Goal: Communication & Community: Answer question/provide support

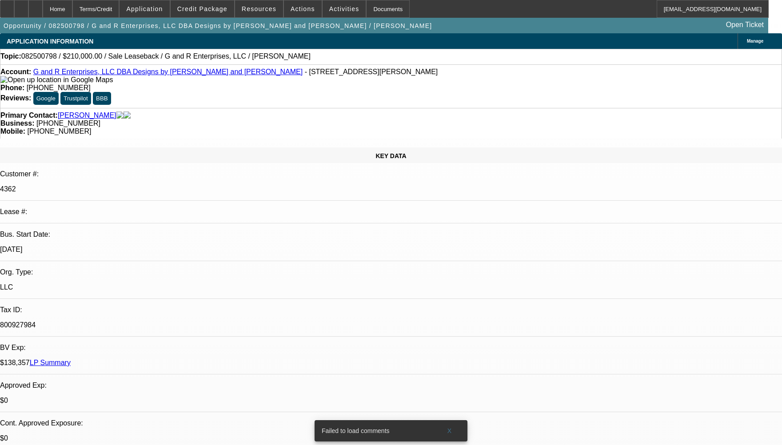
select select "0"
select select "2"
select select "0"
select select "2"
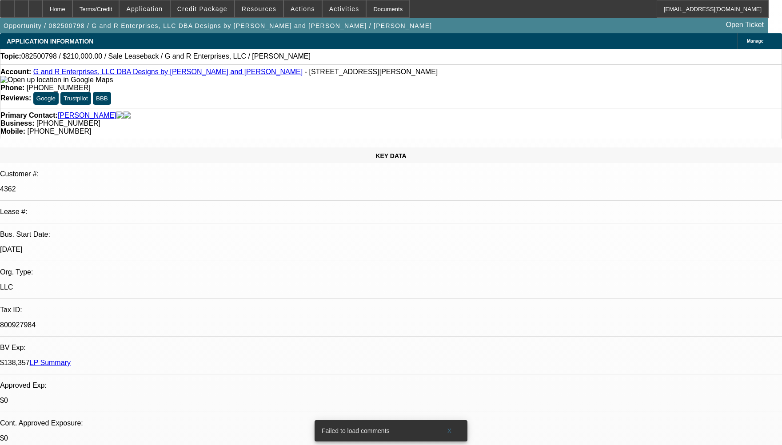
radio input "true"
paste textarea "CUSTOMER HAS 1 ACTIVE CONTRACT FOR THE PAST 6 MONTHS PG PAYMENTS HAVE BEEN BOUN…"
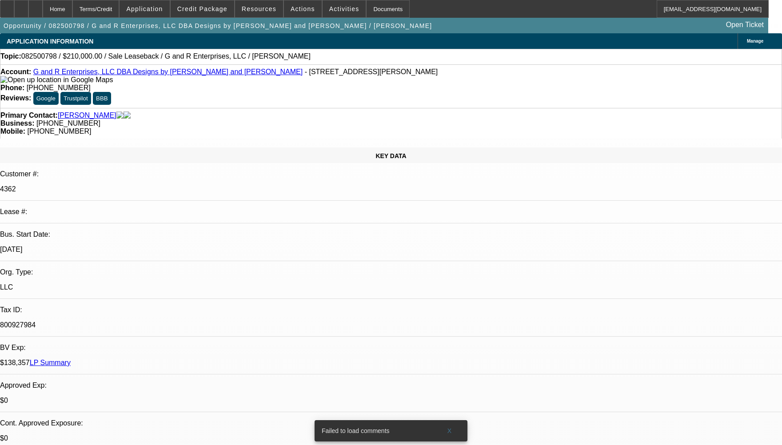
type textarea "CUSTOMER HAS 1 ACTIVE CONTRACT FOR THE PAST 6 MONTHS PG PAYMENTS HAVE BEEN BOUN…"
radio input "true"
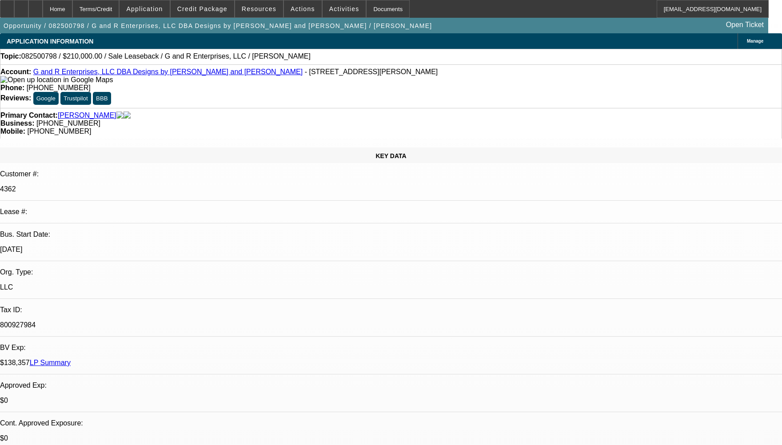
select select "0"
select select "2"
select select "0"
select select "2"
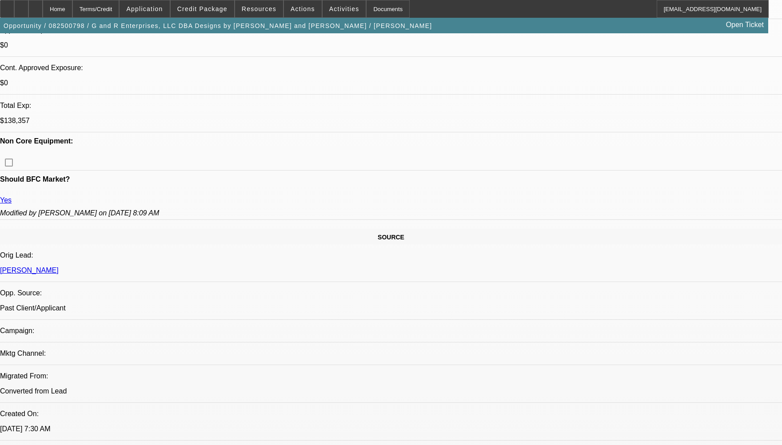
scroll to position [400, 0]
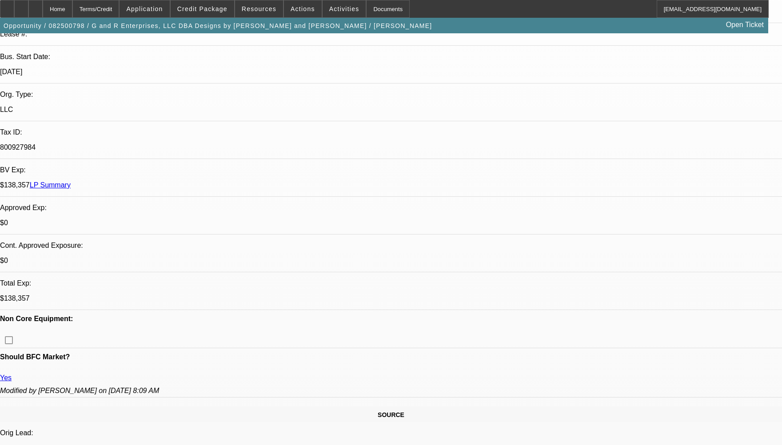
scroll to position [0, 0]
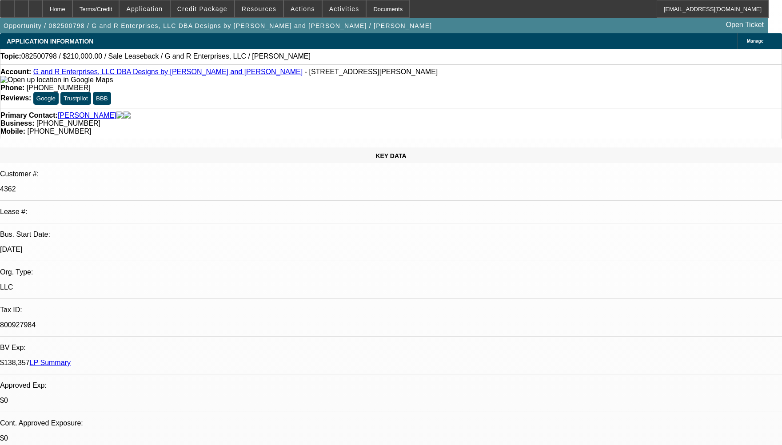
click at [744, 41] on icon at bounding box center [744, 41] width 0 height 0
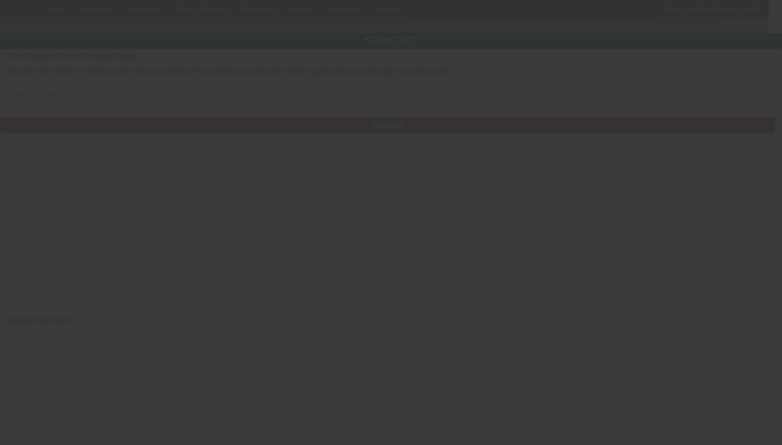
type input "G and R Enterprises, LLC"
type input "6550 E Rogers Cir"
type input "33487"
type input "Boca Raton"
type input "[PHONE_NUMBER]"
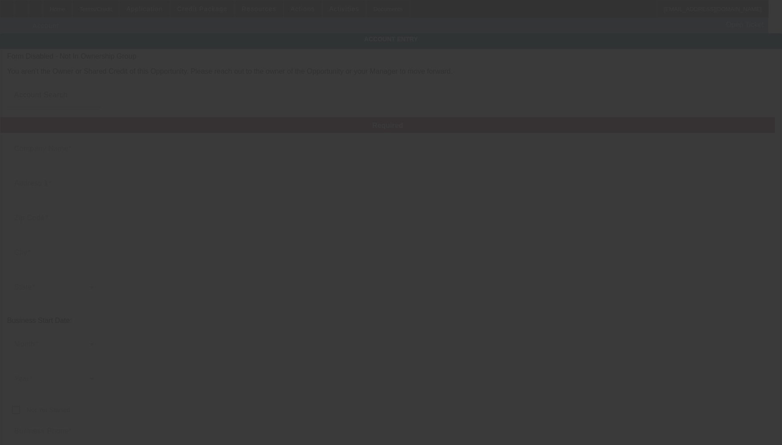
type input "Designs by Chad and Jake"
type input "Ste 18"
type input "steve@chadandjake.com"
type input "Palm Beach"
type input "(561) 852-6151"
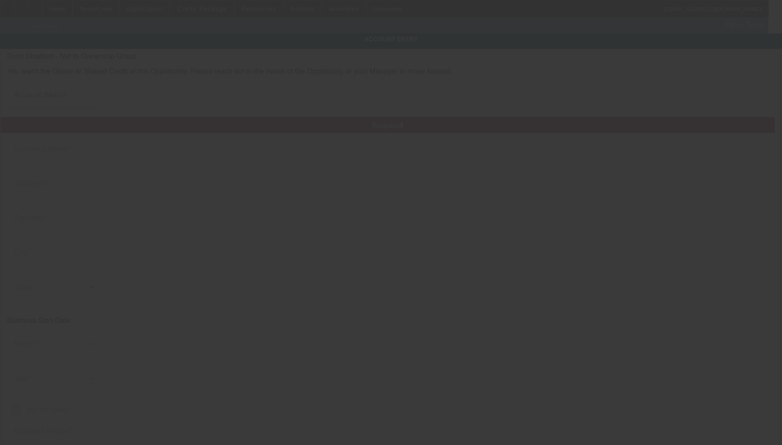
type input "800927984"
type input "Embroidery"
type input "http://chadandjake.com"
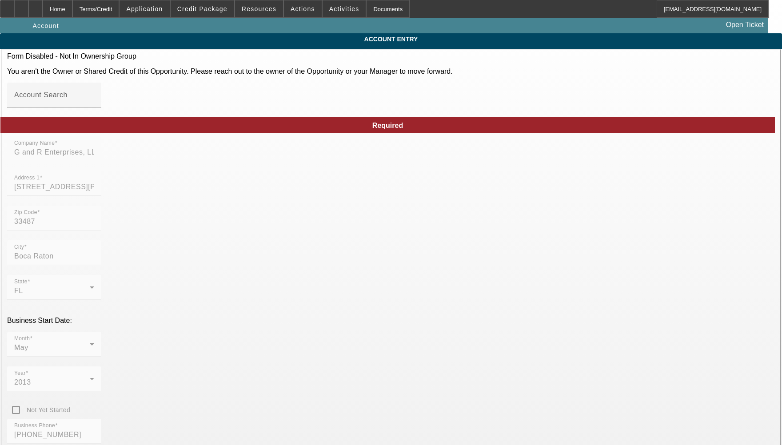
type input "8/30/2025"
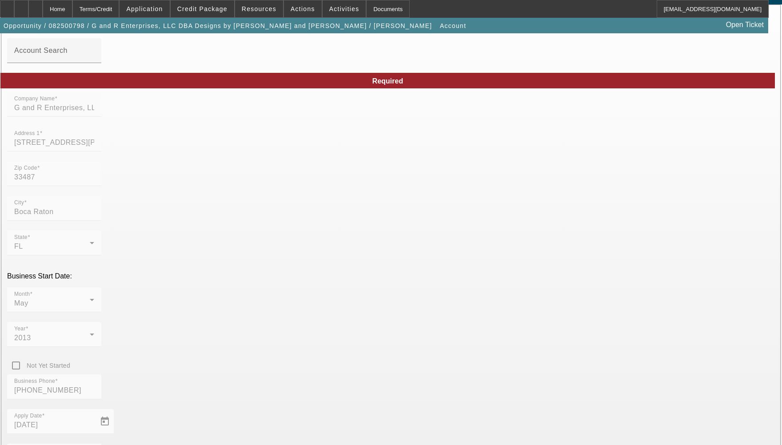
scroll to position [111, 0]
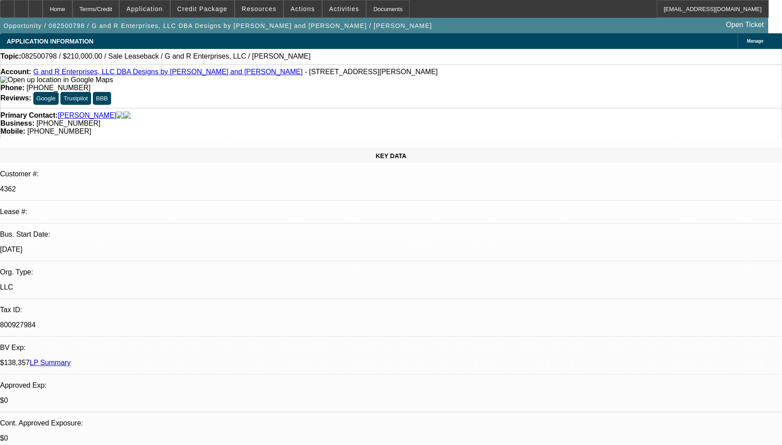
select select "0"
select select "2"
select select "0"
select select "2"
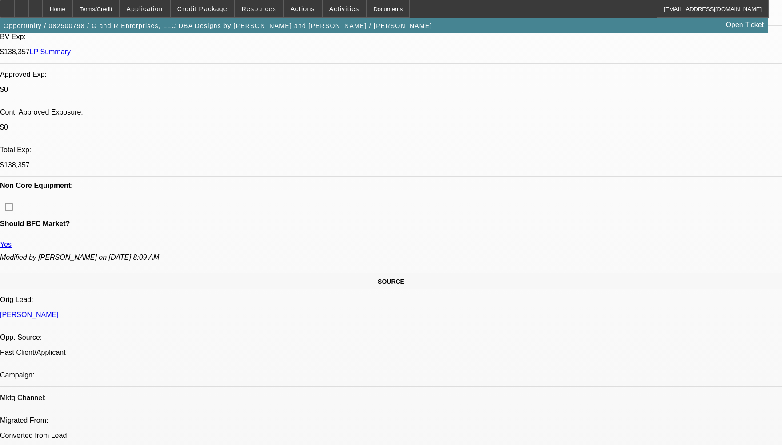
scroll to position [355, 0]
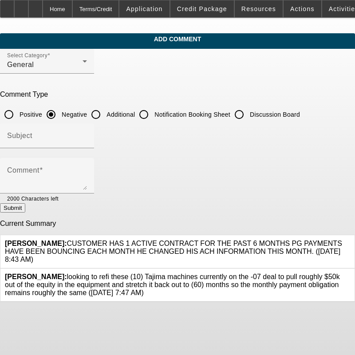
click at [131, 256] on div "[PERSON_NAME]: CUSTOMER HAS 1 ACTIVE CONTRACT FOR THE PAST 6 MONTHS PG PAYMENTS…" at bounding box center [178, 252] width 346 height 24
drag, startPoint x: 283, startPoint y: 246, endPoint x: 74, endPoint y: 233, distance: 209.2
click at [74, 235] on div "Calvin, Charles: CUSTOMER HAS 1 ACTIVE CONTRACT FOR THE PAST 6 MONTHS PG PAYMEN…" at bounding box center [177, 251] width 354 height 33
drag, startPoint x: 74, startPoint y: 233, endPoint x: 132, endPoint y: 240, distance: 58.2
copy span "CUSTOMER HAS 1 ACTIVE CONTRACT FOR THE PAST 6 MONTHS PG PAYMENTS HAVE BEEN BOUN…"
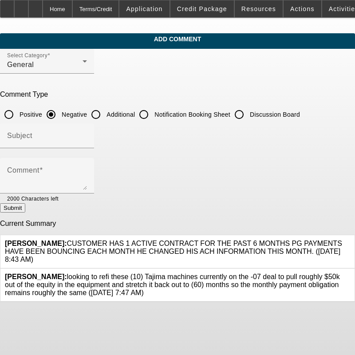
click at [82, 154] on div at bounding box center [47, 153] width 94 height 10
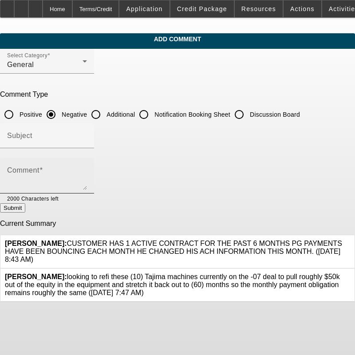
click at [82, 163] on div "Comment" at bounding box center [47, 176] width 80 height 36
paste textarea "CUSTOMER HAS 1 ACTIVE CONTRACT FOR THE PAST 6 MONTHS PG PAYMENTS HAVE BEEN BOUN…"
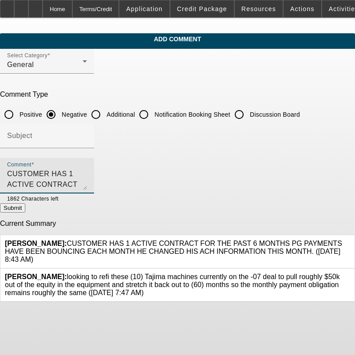
click at [66, 183] on textarea "CUSTOMER HAS 1 ACTIVE CONTRACT FOR THE PAST 6 MONTHS PG PAYMENTS HAVE BEEN BOUN…" at bounding box center [47, 179] width 80 height 21
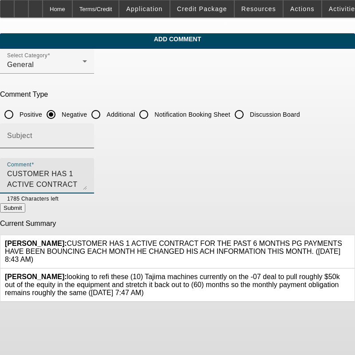
scroll to position [8, 0]
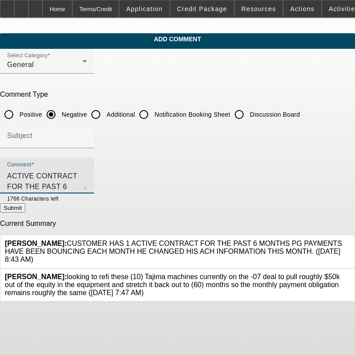
click at [87, 184] on textarea "CUSTOMER HAS 1 ACTIVE CONTRACT FOR THE PAST 6 MONTHS PG PAYMENTS HAVE BEEN BOUN…" at bounding box center [47, 179] width 80 height 21
click at [87, 183] on textarea "CUSTOMER HAS 1 ACTIVE CONTRACT FOR THE PAST 6 MONTHS PG PAYMENTS HAVE BEEN BOUN…" at bounding box center [47, 179] width 80 height 21
drag, startPoint x: 158, startPoint y: 183, endPoint x: 143, endPoint y: 184, distance: 14.2
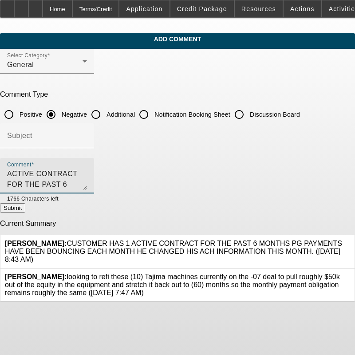
click at [87, 183] on textarea "CUSTOMER HAS 1 ACTIVE CONTRACT FOR THE PAST 6 MONTHS PG PAYMENTS HAVE BEEN BOUN…" at bounding box center [47, 179] width 80 height 21
click at [87, 184] on textarea "CUSTOMER HAS 1 ACTIVE CONTRACT FOR THE PAST 6 MONTHS PG PAYMENTS HAVE BEEN BOUN…" at bounding box center [47, 179] width 80 height 21
click at [87, 174] on textarea "CUSTOMER HAS 1 ACTIVE CONTRACT FOR THE PAST 6 MONTHS PG PAYMENTS HAVE BEEN BOUN…" at bounding box center [47, 179] width 80 height 21
click at [87, 171] on textarea "CUSTOMER HAS 1 ACTIVE CONTRACT FOR THE PAST 6 MONTHS PG PAYMENTS HAVE BEEN BOUN…" at bounding box center [47, 179] width 80 height 21
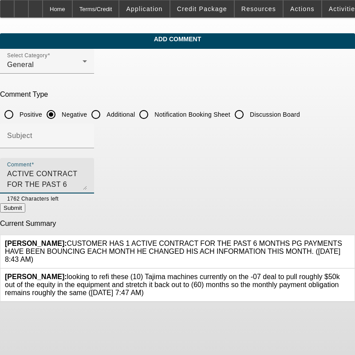
click at [87, 178] on textarea "CUSTOMER HAS 1 ACTIVE CONTRACT FOR THE PAST 6 MONTHS PG PAYMENTS HAVE BEEN BOUN…" at bounding box center [47, 179] width 80 height 21
click at [87, 171] on textarea "CUSTOMER HAS 1 ACTIVE CONTRACT FOR THE PAST 6 MONTHS PG PAYMENTS HAVE BEEN BOUN…" at bounding box center [47, 179] width 80 height 21
click at [38, 184] on textarea "CUSTOMER HAS 1 ACTIVE CONTRACT FOR THE PAST 6 MONTHS PG PAYMENTS HAVE BEEN BOUN…" at bounding box center [47, 179] width 80 height 21
drag, startPoint x: 226, startPoint y: 186, endPoint x: -4, endPoint y: 163, distance: 230.3
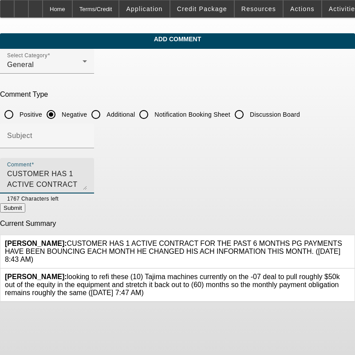
click at [0, 163] on html "Home Terms/Credit Application Credit Package Resources Actions Activities Docum…" at bounding box center [177, 177] width 355 height 355
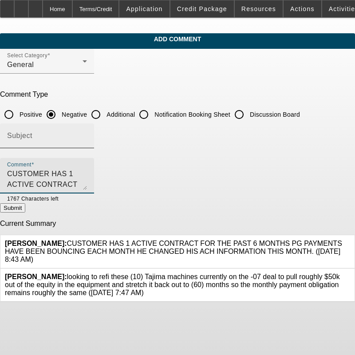
type textarea "CUSTOMER HAS 1 ACTIVE CONTRACT FOR THE PAST 6 MONTHS PG PAYMENTS HAVE BEEN BOUN…"
click at [87, 135] on input "Subject" at bounding box center [47, 139] width 80 height 11
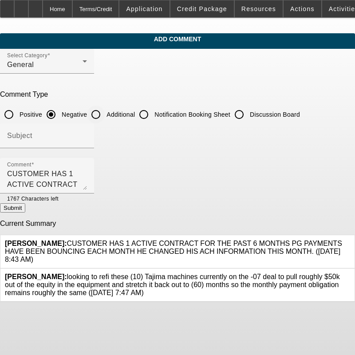
click at [105, 117] on input "Additional" at bounding box center [96, 115] width 18 height 18
radio input "true"
click at [90, 67] on icon at bounding box center [85, 61] width 11 height 11
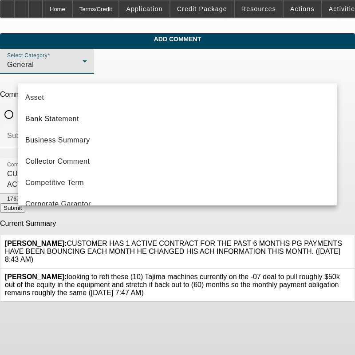
scroll to position [73, 0]
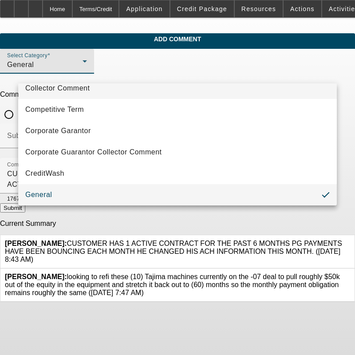
click at [77, 88] on span "Collector Comment" at bounding box center [57, 88] width 64 height 11
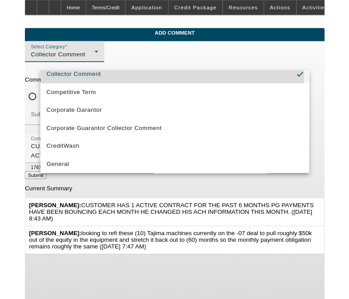
scroll to position [68, 0]
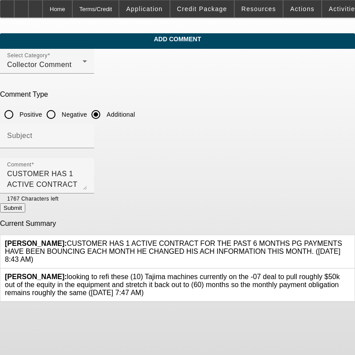
click at [350, 240] on icon at bounding box center [350, 240] width 0 height 0
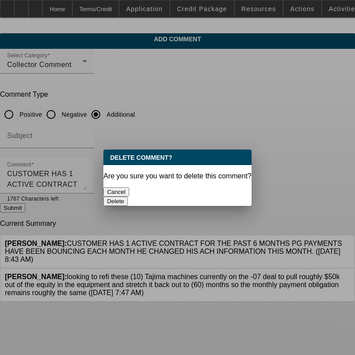
click at [128, 197] on button "Delete" at bounding box center [115, 201] width 24 height 9
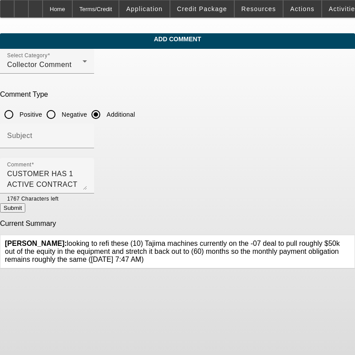
click at [25, 210] on button "Submit" at bounding box center [12, 207] width 25 height 9
radio input "true"
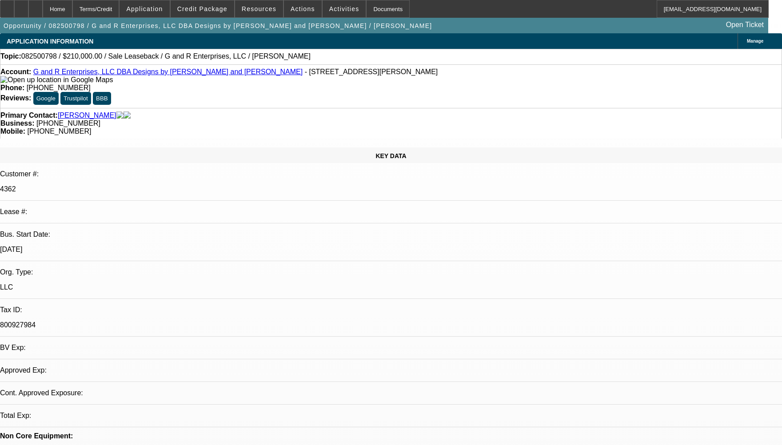
select select "0"
select select "2"
select select "0"
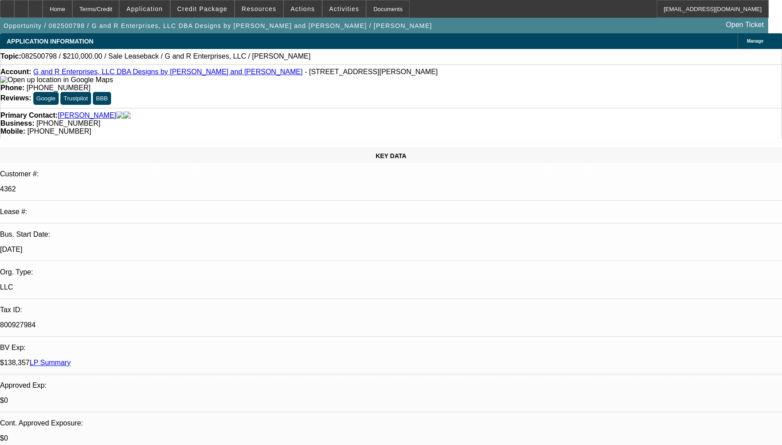
select select "1"
select select "2"
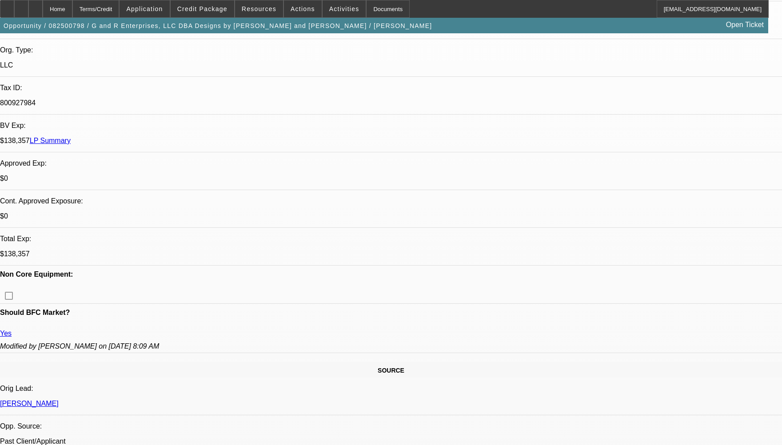
scroll to position [355, 0]
